Goal: Task Accomplishment & Management: Manage account settings

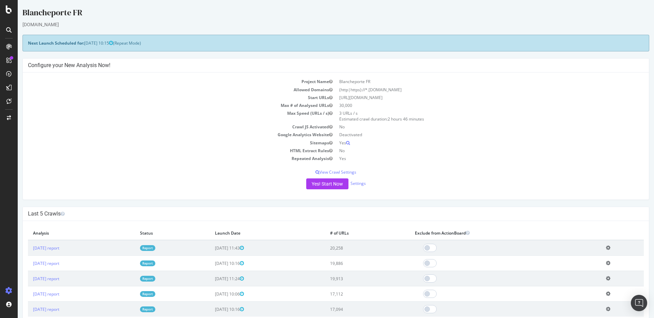
click at [358, 188] on div "Yes! Start Now Settings" at bounding box center [336, 184] width 616 height 11
click at [360, 182] on link "Settings" at bounding box center [358, 184] width 15 height 6
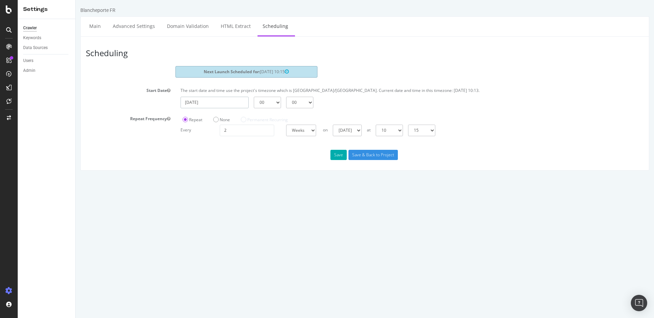
click at [215, 104] on input "[DATE]" at bounding box center [215, 103] width 68 height 12
click at [222, 169] on td "19" at bounding box center [221, 169] width 15 height 10
type input "[DATE]"
click at [264, 105] on select "00 01 02 03 04 05 06 07 08 09 10 11 12 13 14 15 16 17 18 19 20 21 22 23" at bounding box center [267, 103] width 27 height 12
click at [196, 135] on div "Every 2 Days Weeks Months at 00 01 02 03 04 05 06 07 08 09 10 11 12 13 14 15 16…" at bounding box center [412, 131] width 470 height 12
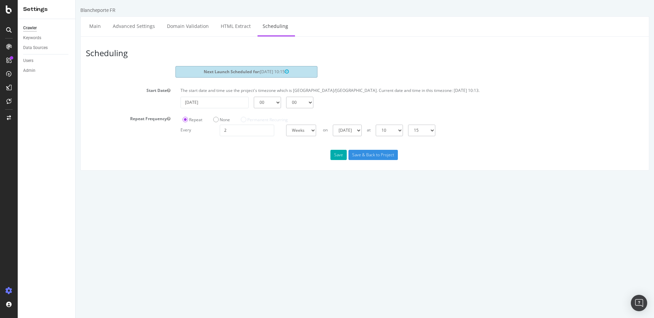
click at [230, 95] on div "The start date and time use the project's timezone which is [GEOGRAPHIC_DATA]/[…" at bounding box center [412, 92] width 470 height 9
click at [221, 102] on input "[DATE]" at bounding box center [215, 103] width 68 height 12
click at [269, 100] on select "00 01 02 03 04 05 06 07 08 09 10 11 12 13 14 15 16 17 18 19 20 21 22 23" at bounding box center [267, 103] width 27 height 12
select select "12"
click at [289, 158] on div "Save Save & Back to Project" at bounding box center [365, 155] width 568 height 10
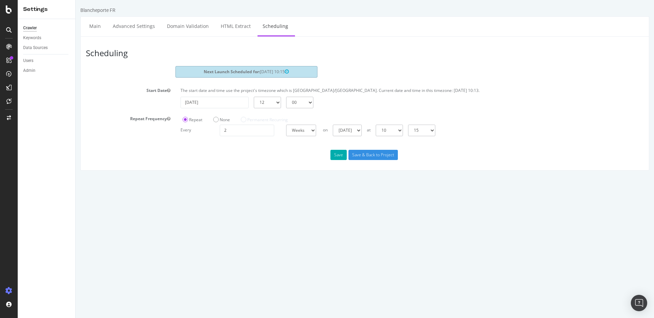
click at [236, 78] on div "Next Launch Scheduled for: [DATE] 10:15" at bounding box center [365, 73] width 568 height 14
click at [238, 74] on strong "Next Launch Scheduled for:" at bounding box center [232, 72] width 56 height 6
click at [220, 114] on div "None" at bounding box center [221, 118] width 21 height 11
click at [216, 121] on label "None" at bounding box center [221, 120] width 17 height 6
click at [76, 0] on input "None" at bounding box center [76, 0] width 0 height 0
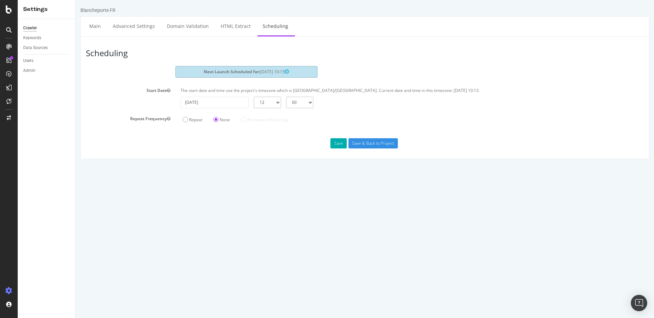
click at [173, 121] on label "Repeat Frequency" at bounding box center [128, 117] width 95 height 8
click at [170, 121] on button "Repeat Frequency" at bounding box center [168, 119] width 3 height 6
click at [187, 120] on label "Repeat" at bounding box center [193, 120] width 20 height 6
click at [76, 0] on input "Repeat" at bounding box center [76, 0] width 0 height 0
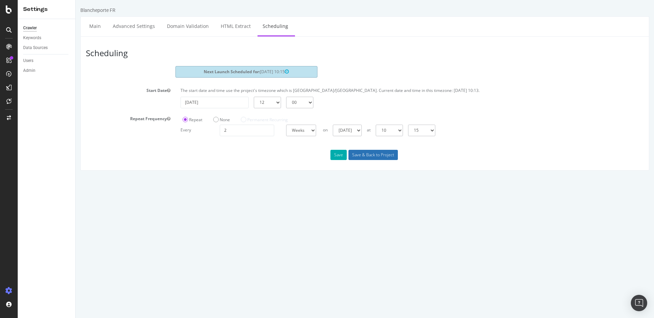
click at [363, 154] on input "Save & Back to Project" at bounding box center [373, 155] width 49 height 10
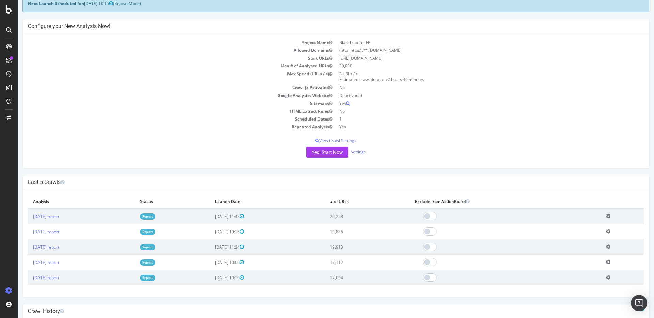
scroll to position [68, 0]
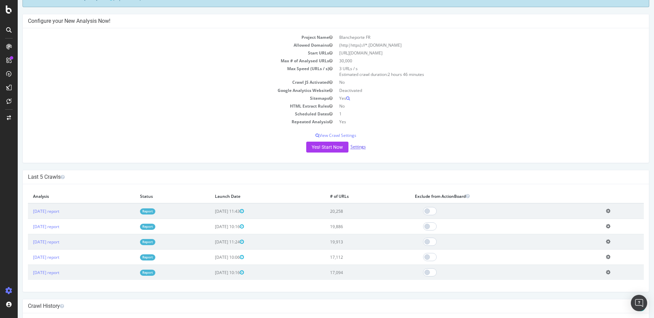
click at [362, 146] on link "Settings" at bounding box center [358, 147] width 15 height 6
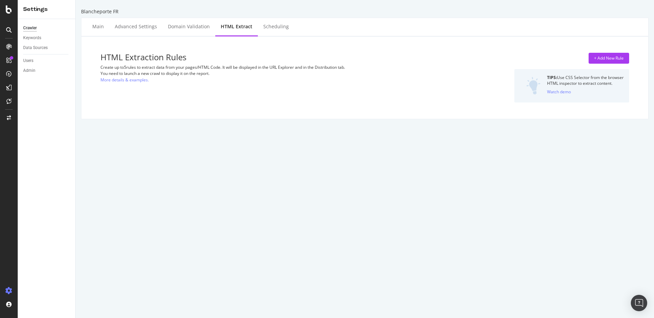
click at [290, 29] on div "Main Advanced Settings Domain Validation HTML Extract Scheduling" at bounding box center [364, 27] width 567 height 18
click at [272, 32] on div "Scheduling" at bounding box center [276, 27] width 36 height 19
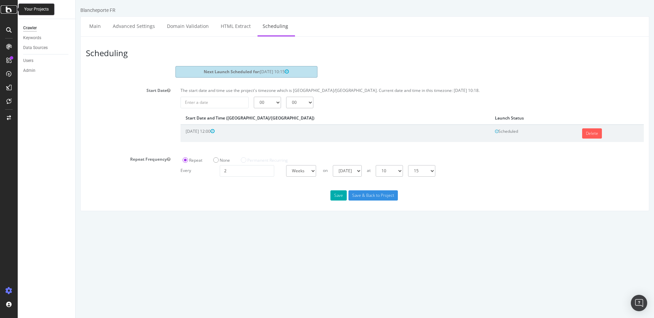
click at [3, 11] on div at bounding box center [9, 9] width 16 height 8
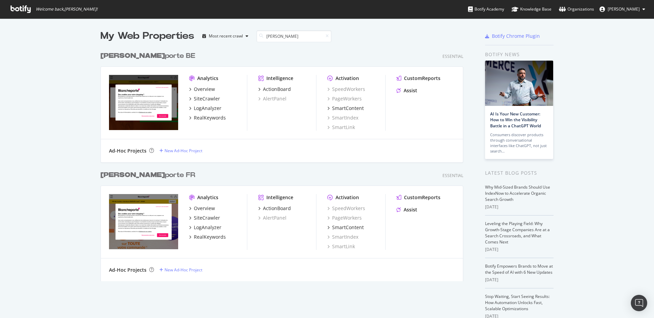
scroll to position [233, 363]
type input "[PERSON_NAME]"
click at [138, 56] on div "[PERSON_NAME] BE" at bounding box center [147, 56] width 95 height 10
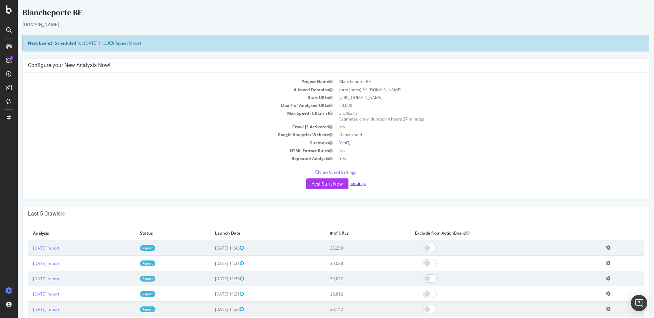
click at [353, 182] on link "Settings" at bounding box center [358, 184] width 15 height 6
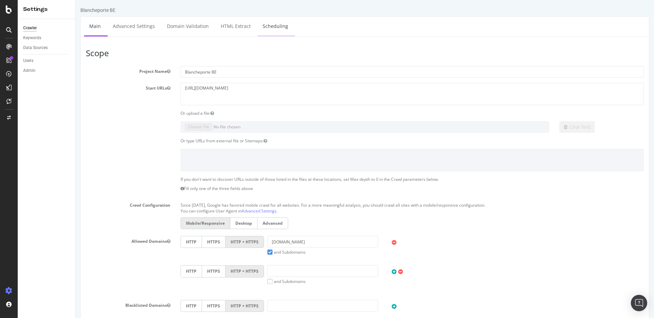
click at [274, 22] on link "Scheduling" at bounding box center [276, 26] width 36 height 19
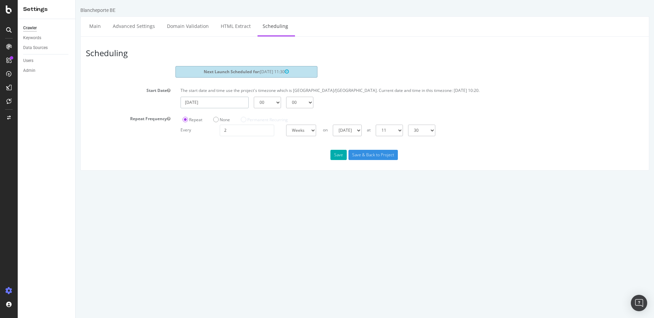
click at [188, 102] on input "[DATE]" at bounding box center [215, 103] width 68 height 12
click at [224, 171] on td "19" at bounding box center [221, 169] width 15 height 10
type input "[DATE]"
click at [278, 99] on select "00 01 02 03 04 05 06 07 08 09 10 11 12 13 14 15 16 17 18 19 20 21 22 23" at bounding box center [267, 103] width 27 height 12
select select "12"
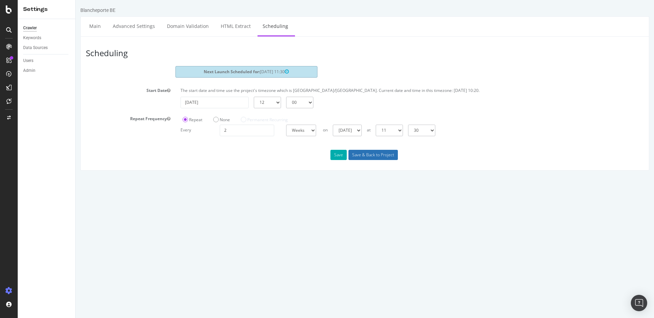
click at [360, 155] on input "Save & Back to Project" at bounding box center [373, 155] width 49 height 10
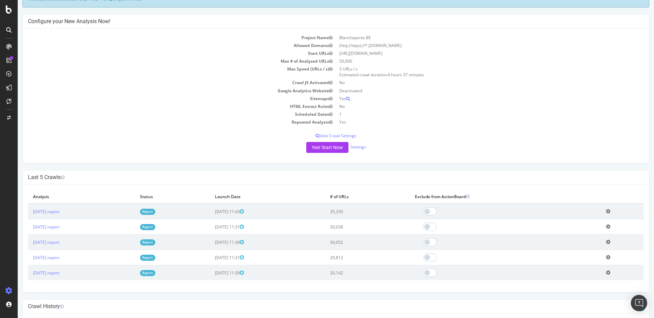
scroll to position [227, 0]
